Goal: Information Seeking & Learning: Learn about a topic

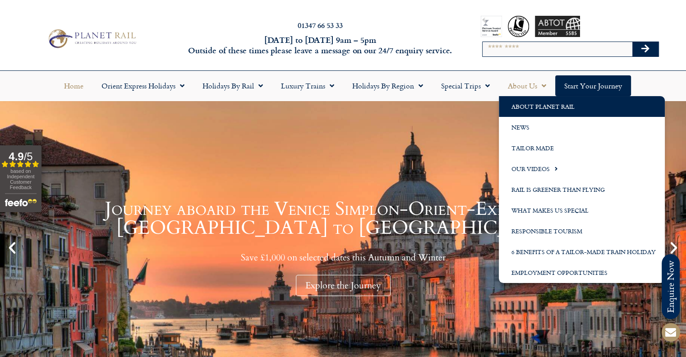
click at [528, 101] on link "About Planet Rail" at bounding box center [582, 106] width 166 height 21
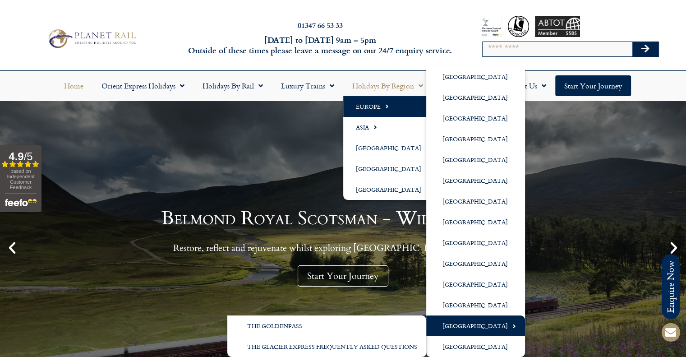
click at [465, 327] on link "[GEOGRAPHIC_DATA]" at bounding box center [475, 325] width 99 height 21
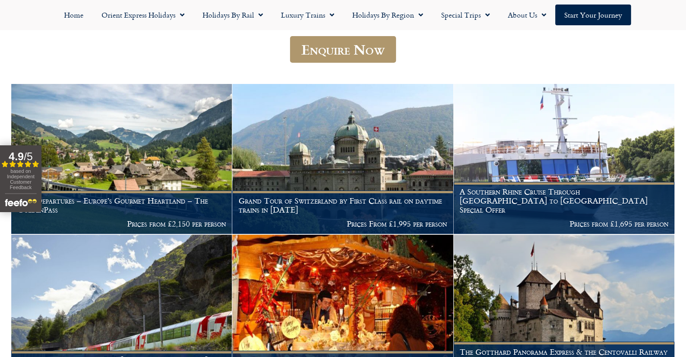
scroll to position [270, 0]
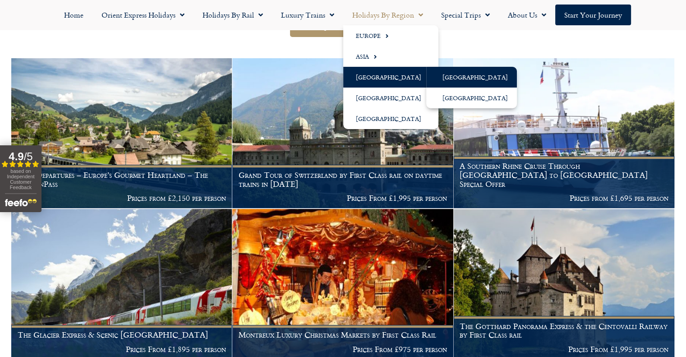
click at [469, 74] on link "[GEOGRAPHIC_DATA]" at bounding box center [471, 77] width 91 height 21
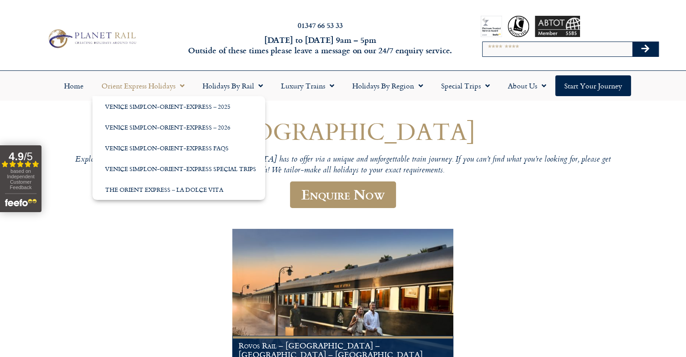
click at [125, 42] on img at bounding box center [92, 38] width 94 height 23
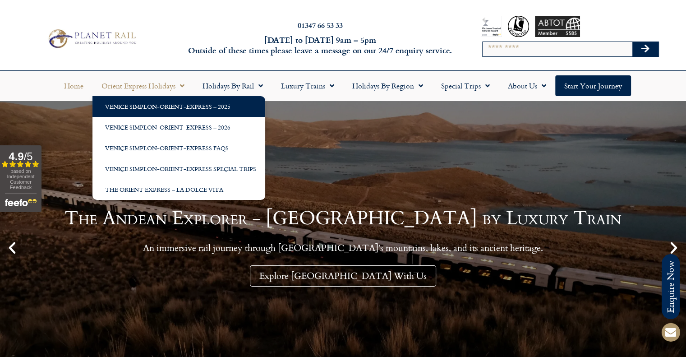
click at [202, 110] on link "Venice Simplon-Orient-Express – 2025" at bounding box center [178, 106] width 173 height 21
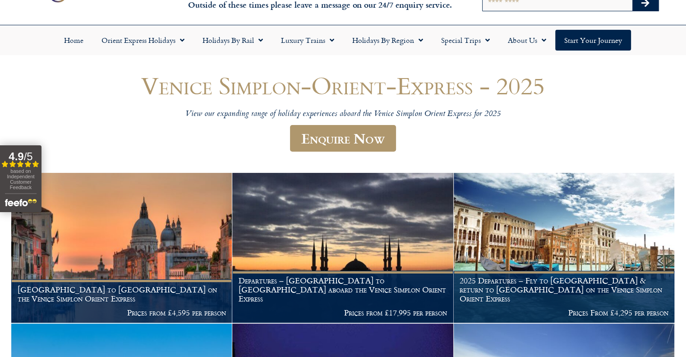
scroll to position [90, 0]
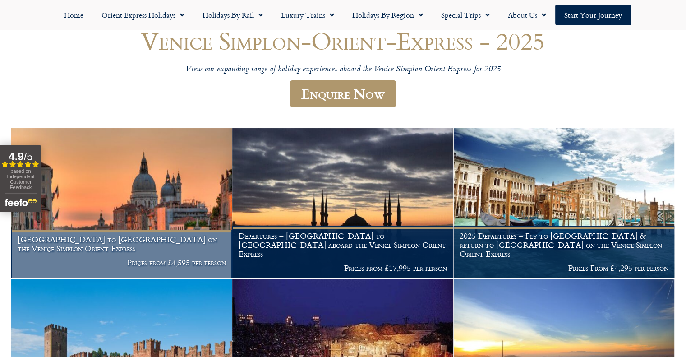
click at [183, 180] on img at bounding box center [121, 203] width 220 height 150
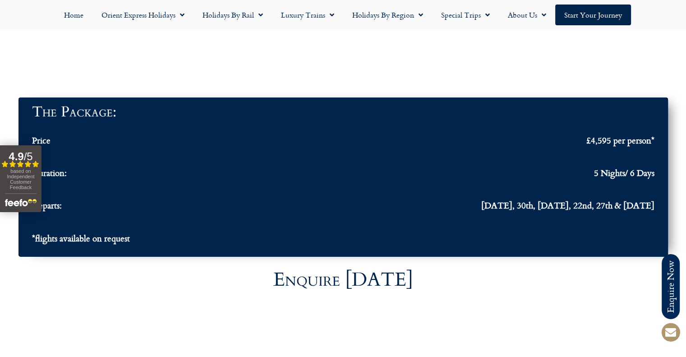
scroll to position [2930, 0]
